Goal: Complete application form

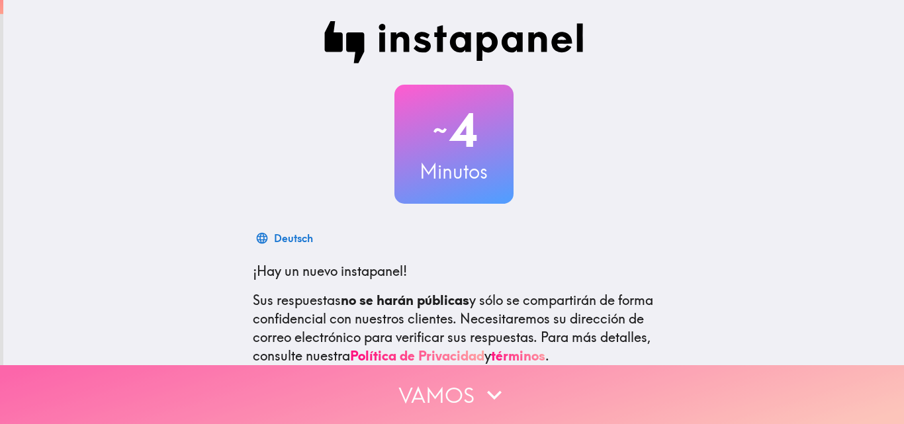
click at [455, 385] on button "Vamos" at bounding box center [452, 394] width 904 height 59
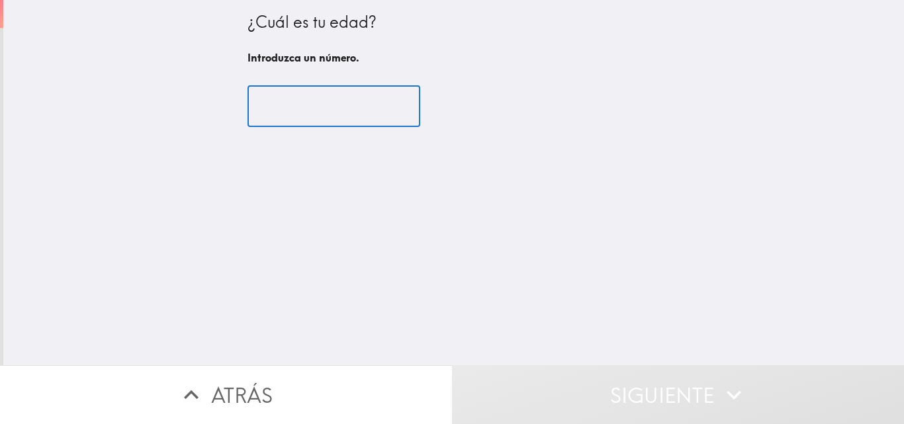
click at [277, 96] on input "number" at bounding box center [334, 106] width 173 height 41
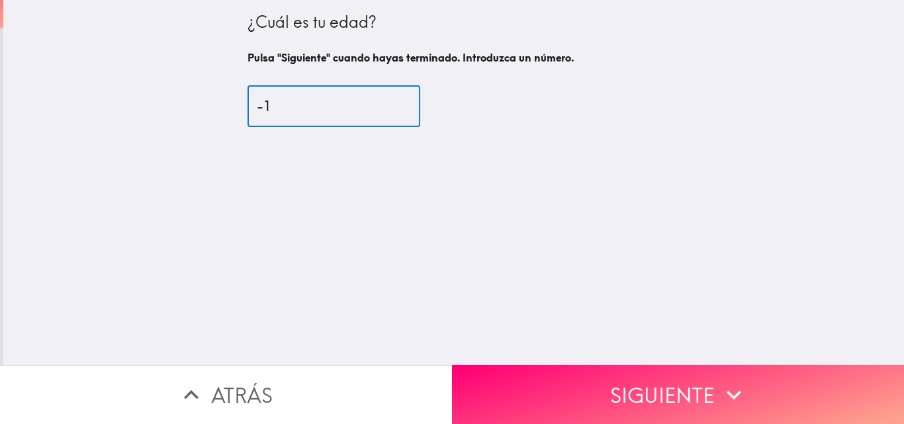
click at [383, 107] on input "-1" at bounding box center [334, 106] width 173 height 41
click at [385, 102] on input "0" at bounding box center [334, 106] width 173 height 41
click at [385, 102] on input "1" at bounding box center [334, 106] width 173 height 41
click at [385, 102] on input "2" at bounding box center [334, 106] width 173 height 41
click at [385, 102] on input "19" at bounding box center [334, 106] width 173 height 41
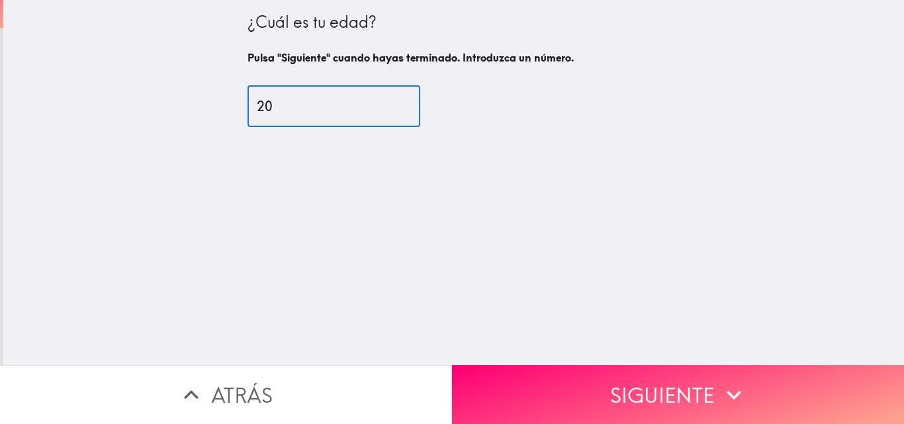
click at [385, 102] on input "20" at bounding box center [334, 106] width 173 height 41
click at [385, 102] on input "21" at bounding box center [334, 106] width 173 height 41
click at [385, 102] on input "22" at bounding box center [334, 106] width 173 height 41
click at [385, 102] on input "23" at bounding box center [334, 106] width 173 height 41
click at [385, 102] on input "24" at bounding box center [334, 106] width 173 height 41
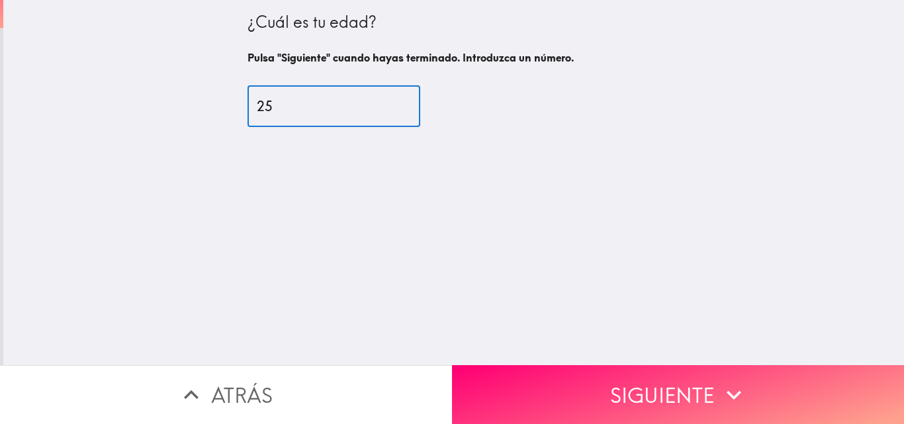
click at [385, 102] on input "25" at bounding box center [334, 106] width 173 height 41
type input "26"
click at [385, 102] on input "26" at bounding box center [334, 106] width 173 height 41
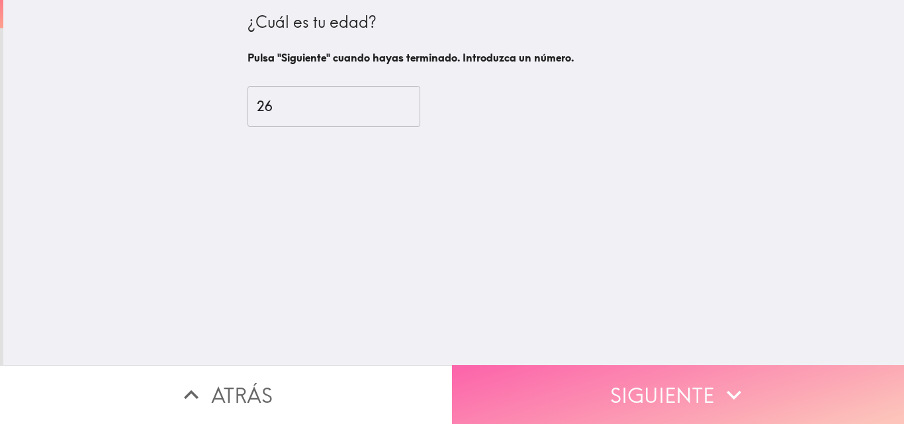
click at [576, 375] on button "Siguiente" at bounding box center [678, 394] width 452 height 59
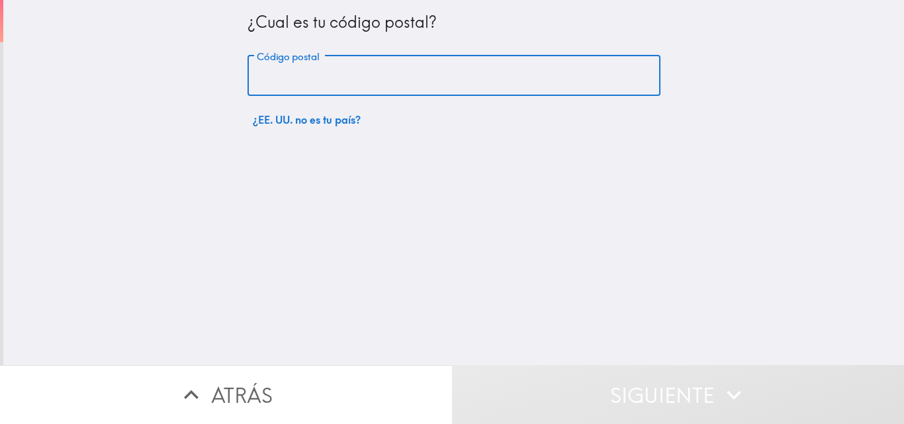
click at [249, 77] on input "Código postal" at bounding box center [454, 76] width 413 height 41
type input "78729"
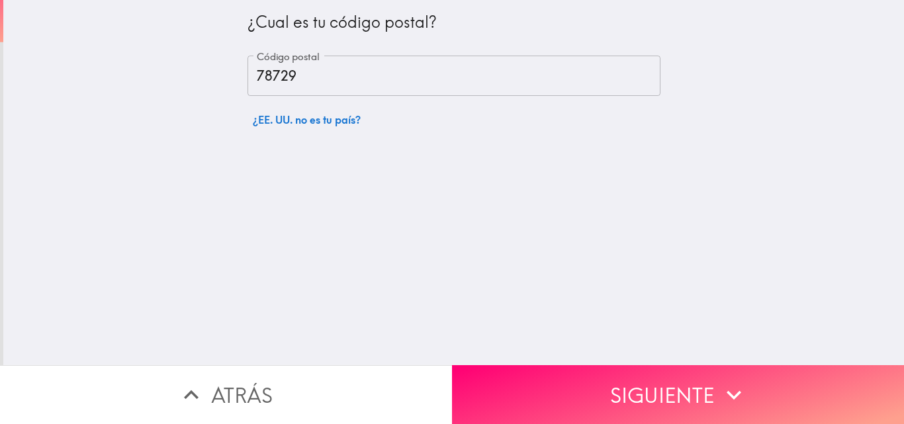
click at [289, 150] on div "¿Cual es tu código postal? Código postal 78729 Código postal ¿EE. UU. no es tu …" at bounding box center [453, 182] width 901 height 365
click at [335, 128] on button "¿EE. UU. no es tu país?" at bounding box center [307, 120] width 118 height 26
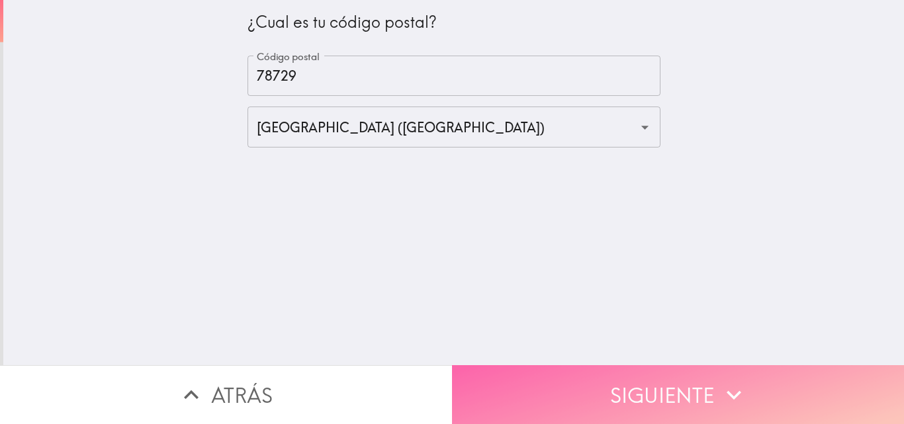
click at [633, 386] on button "Siguiente" at bounding box center [678, 394] width 452 height 59
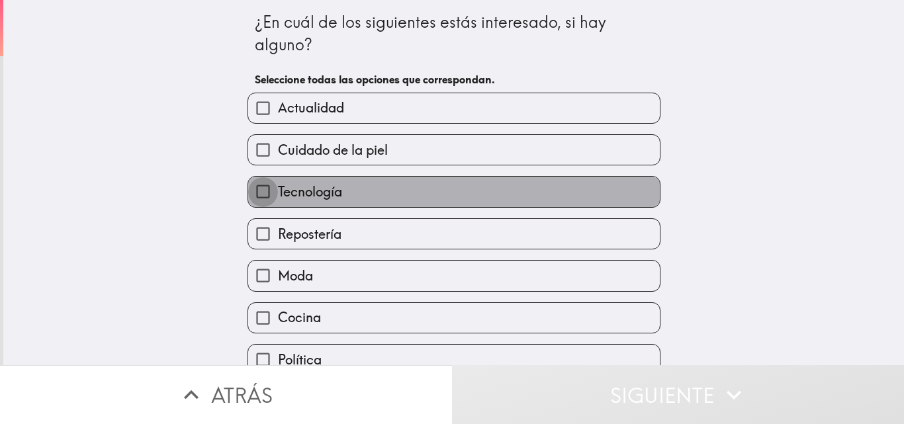
click at [248, 193] on input "Tecnología" at bounding box center [263, 192] width 30 height 30
checkbox input "true"
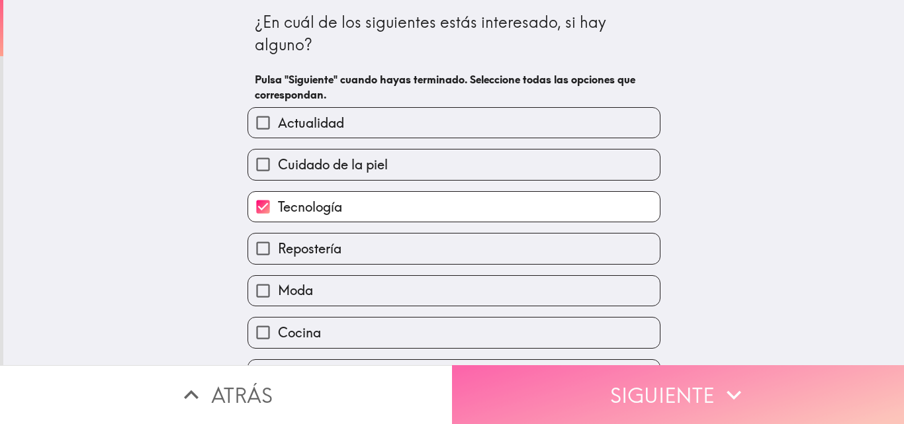
click at [646, 386] on button "Siguiente" at bounding box center [678, 394] width 452 height 59
